Goal: Task Accomplishment & Management: Use online tool/utility

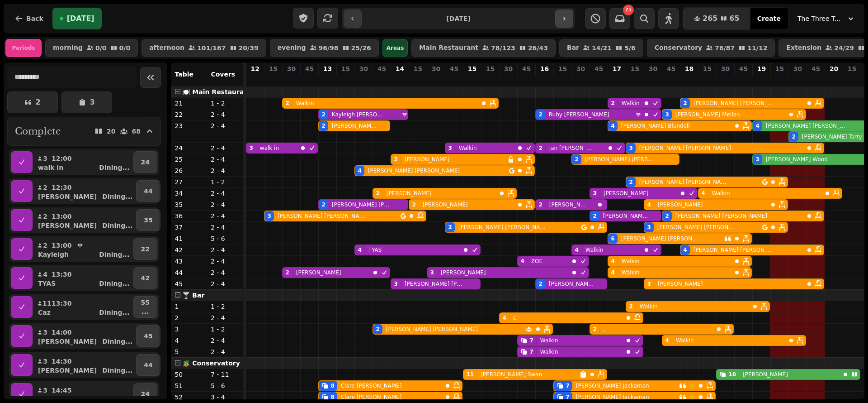
click at [562, 15] on icon "button" at bounding box center [564, 18] width 7 height 7
type input "**********"
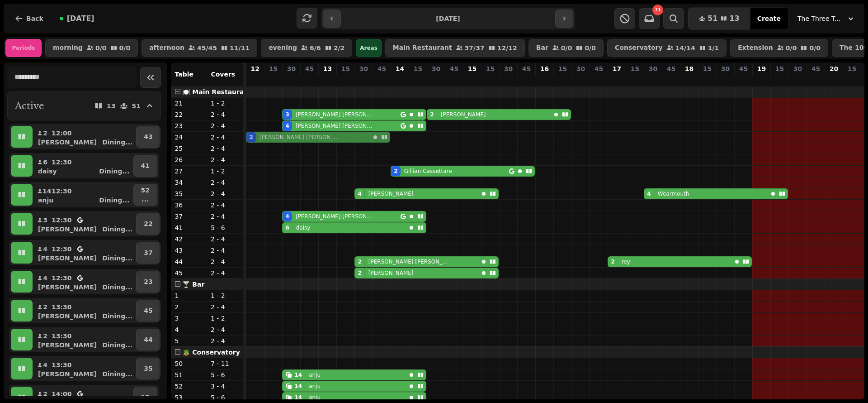
drag, startPoint x: 252, startPoint y: 259, endPoint x: 255, endPoint y: 149, distance: 109.9
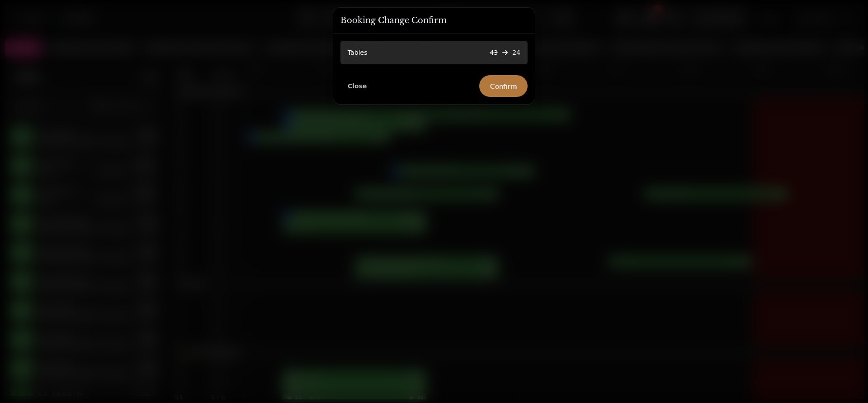
click at [501, 78] on button "Confirm" at bounding box center [503, 86] width 48 height 22
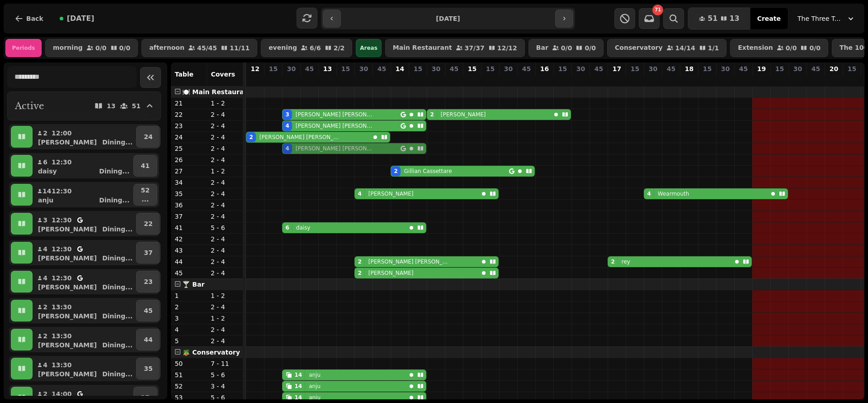
drag, startPoint x: 290, startPoint y: 225, endPoint x: 289, endPoint y: 163, distance: 62.4
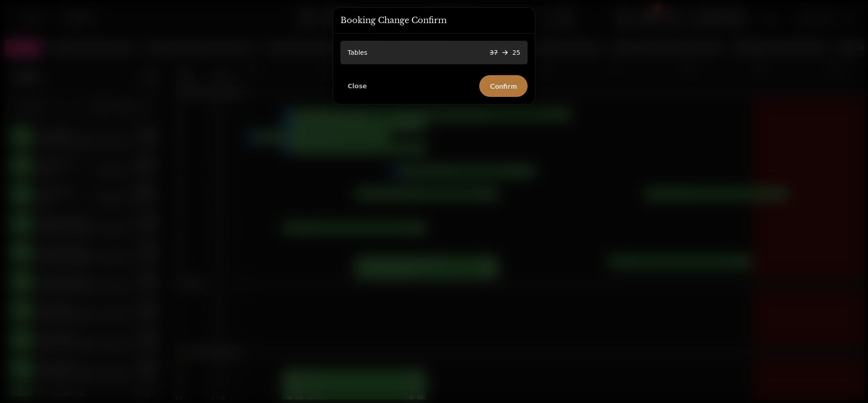
click at [511, 82] on span "Confirm" at bounding box center [503, 85] width 27 height 7
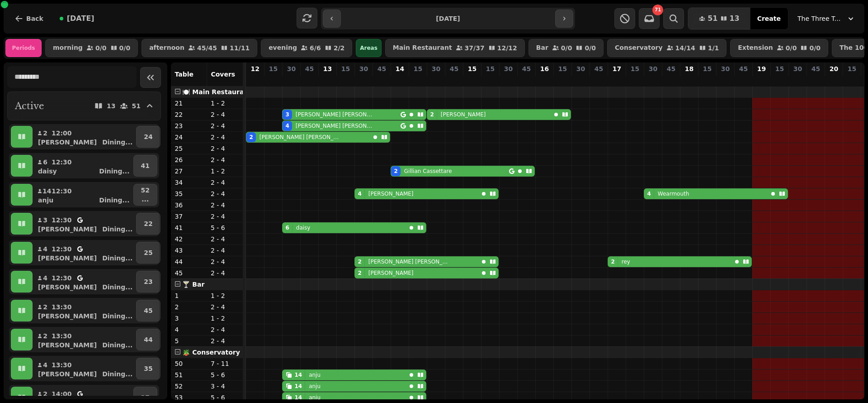
drag, startPoint x: 289, startPoint y: 157, endPoint x: 292, endPoint y: 135, distance: 22.3
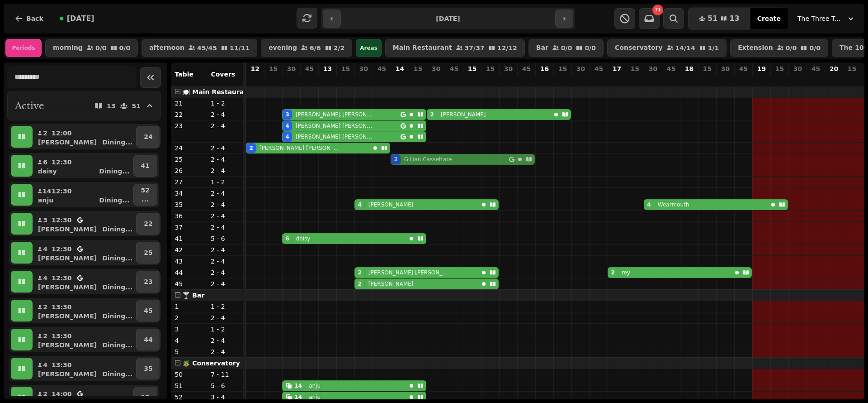
drag, startPoint x: 399, startPoint y: 188, endPoint x: 400, endPoint y: 162, distance: 26.3
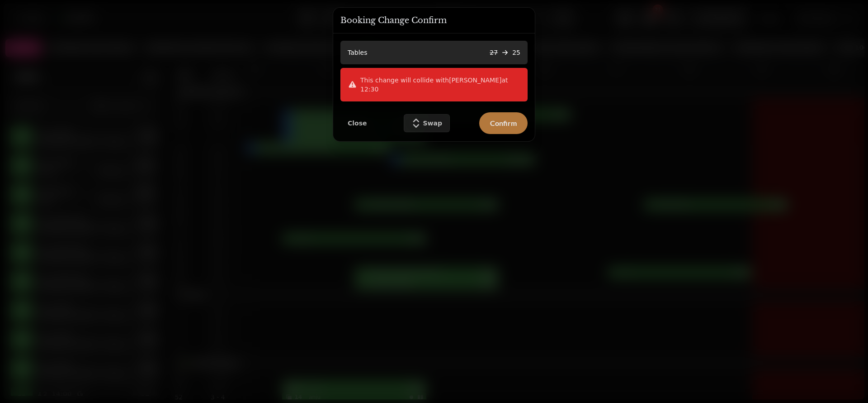
click at [502, 119] on span "Confirm" at bounding box center [503, 122] width 27 height 7
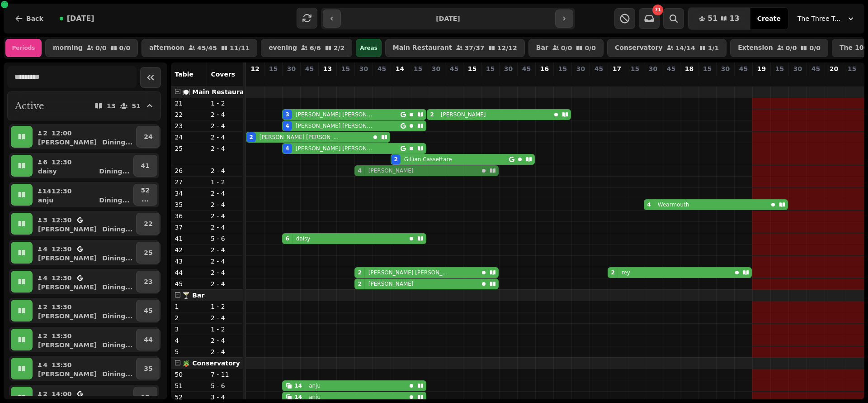
drag, startPoint x: 362, startPoint y: 209, endPoint x: 363, endPoint y: 177, distance: 32.1
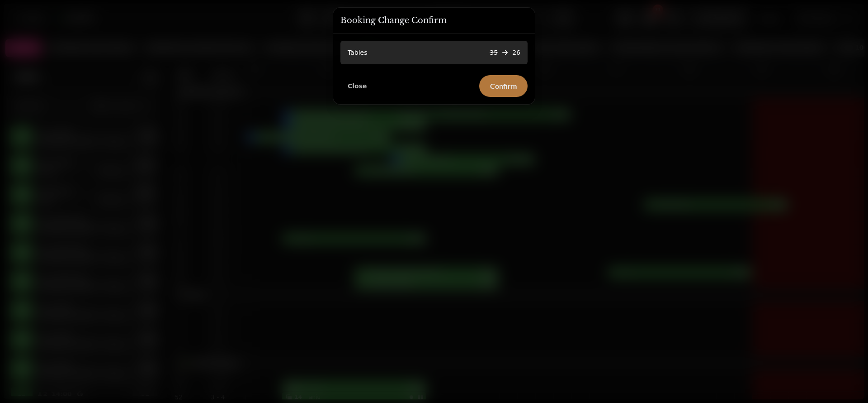
click at [513, 92] on button "Confirm" at bounding box center [503, 86] width 48 height 22
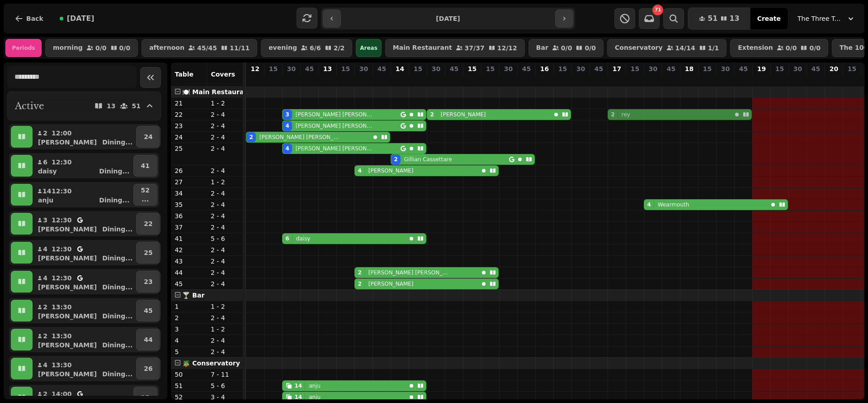
drag, startPoint x: 614, startPoint y: 280, endPoint x: 613, endPoint y: 128, distance: 152.9
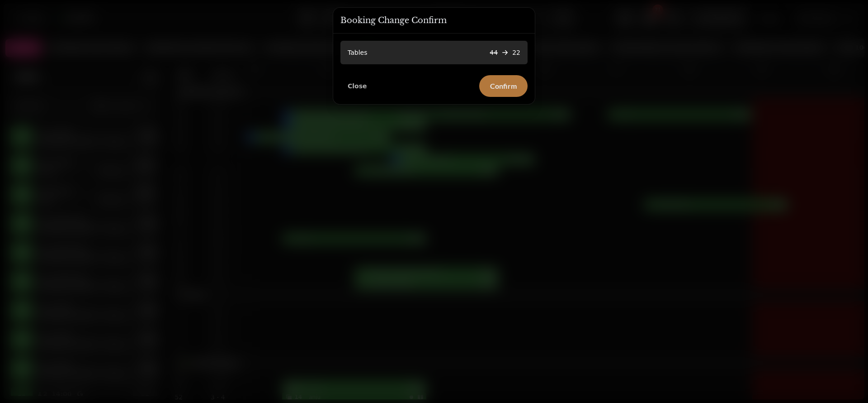
click at [517, 87] on button "Confirm" at bounding box center [503, 86] width 48 height 22
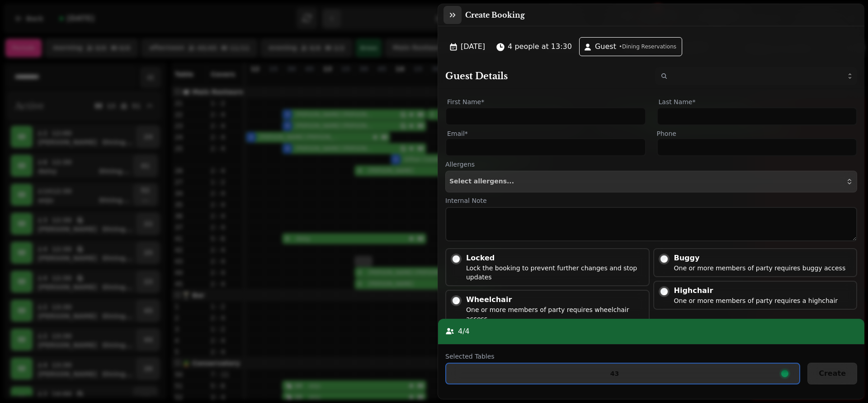
click at [460, 14] on button "button" at bounding box center [453, 15] width 18 height 18
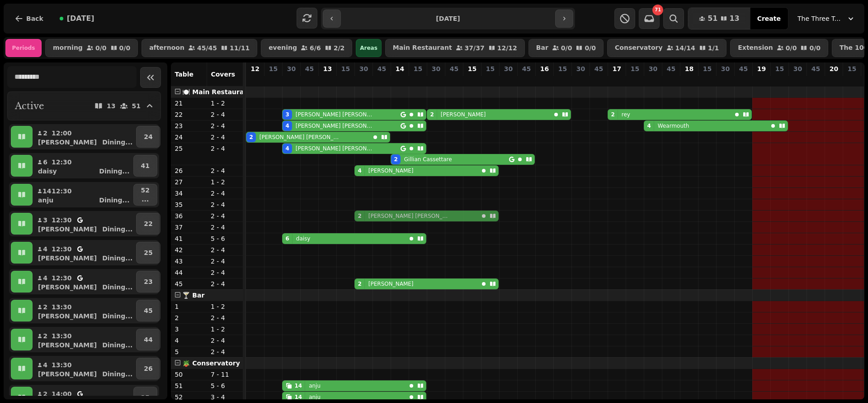
drag, startPoint x: 359, startPoint y: 278, endPoint x: 357, endPoint y: 218, distance: 59.7
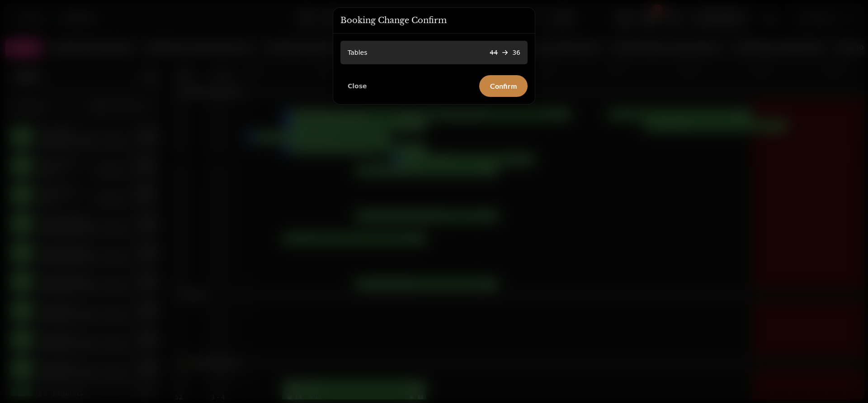
drag, startPoint x: 507, startPoint y: 83, endPoint x: 370, endPoint y: 341, distance: 292.2
click at [370, 341] on div "Booking Change Confirm Tables 44 36 Close Confirm" at bounding box center [434, 201] width 868 height 403
click at [512, 87] on span "Confirm" at bounding box center [503, 85] width 27 height 7
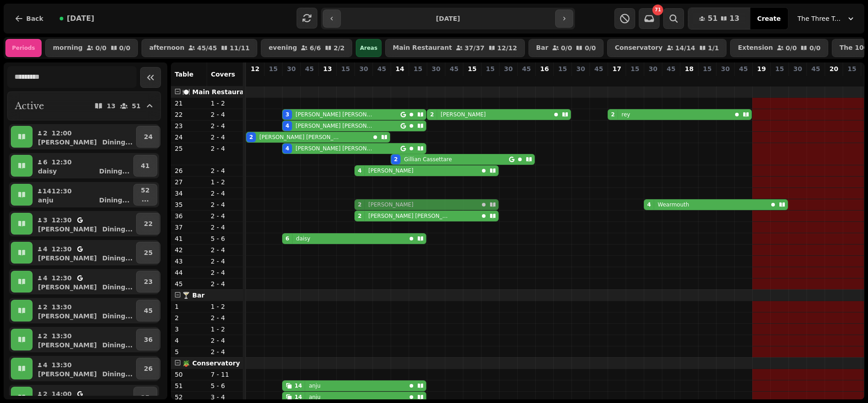
drag, startPoint x: 365, startPoint y: 289, endPoint x: 362, endPoint y: 207, distance: 82.4
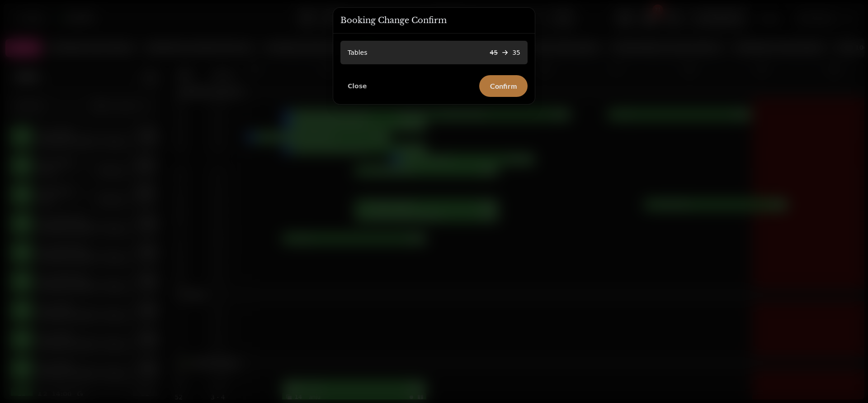
click at [508, 83] on span "Confirm" at bounding box center [503, 85] width 27 height 7
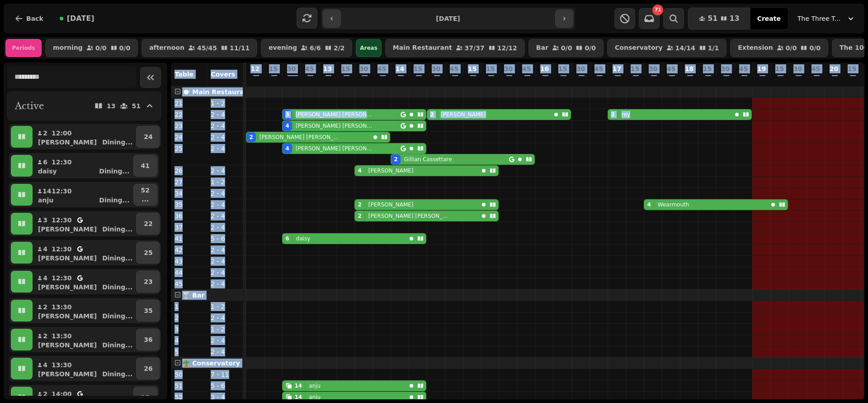
drag, startPoint x: 866, startPoint y: 138, endPoint x: 857, endPoint y: 134, distance: 10.3
click at [857, 134] on div "**********" at bounding box center [434, 201] width 868 height 403
